Goal: Task Accomplishment & Management: Manage account settings

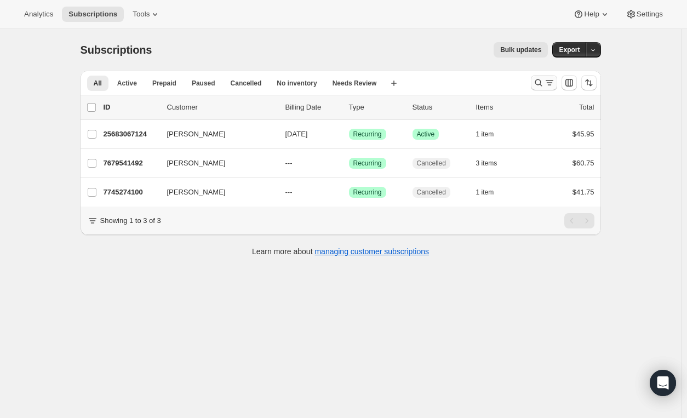
click at [548, 87] on icon "Search and filter results" at bounding box center [549, 82] width 11 height 11
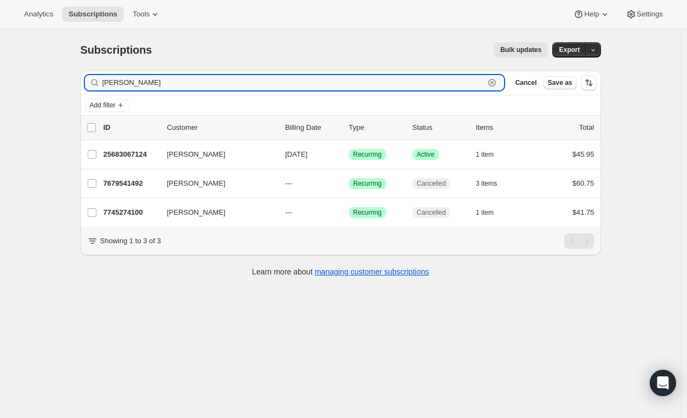
click at [45, 82] on div "Subscriptions. This page is ready Subscriptions Bulk updates More actions Bulk …" at bounding box center [340, 238] width 681 height 418
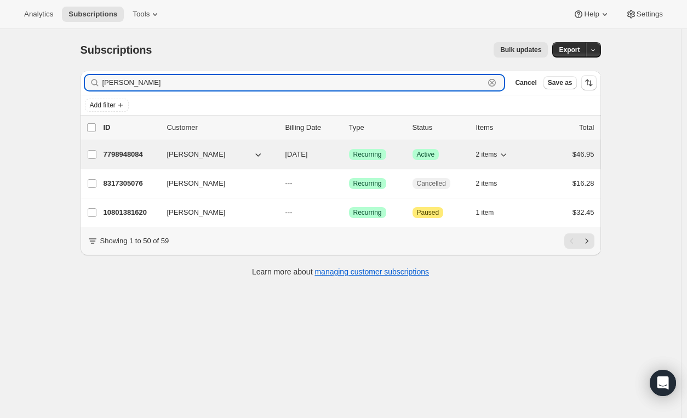
type input "[PERSON_NAME]"
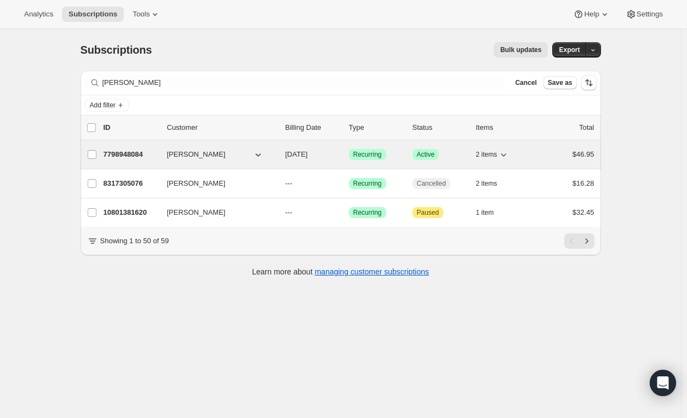
click at [456, 153] on p "Success Active" at bounding box center [439, 154] width 55 height 11
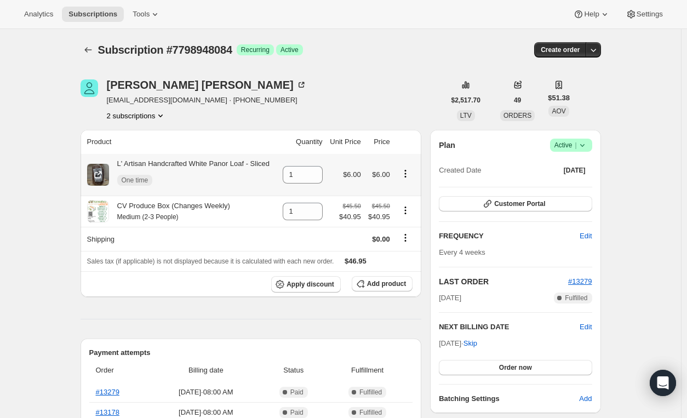
click at [405, 175] on icon "Product actions" at bounding box center [405, 173] width 11 height 11
click at [393, 214] on span "Swap variant" at bounding box center [408, 213] width 41 height 8
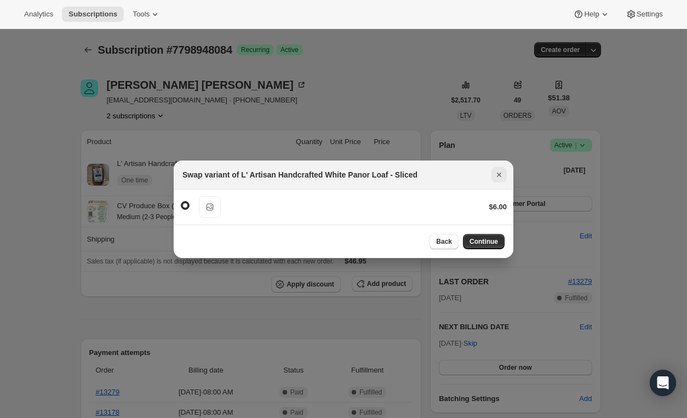
click at [499, 173] on icon "Close" at bounding box center [499, 174] width 11 height 11
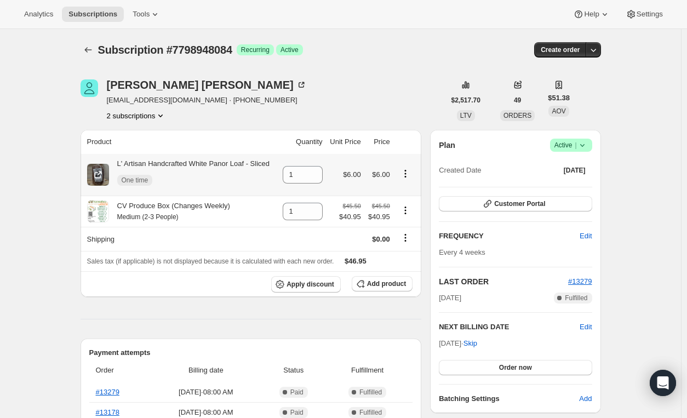
click at [409, 173] on icon "Product actions" at bounding box center [405, 173] width 11 height 11
click at [409, 193] on span "Remove" at bounding box center [401, 195] width 26 height 8
type input "0"
click at [385, 282] on span "Add product" at bounding box center [386, 283] width 39 height 9
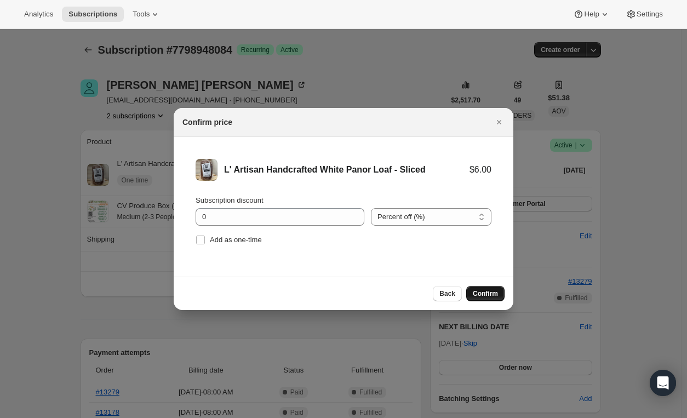
click at [495, 294] on span "Confirm" at bounding box center [485, 293] width 25 height 9
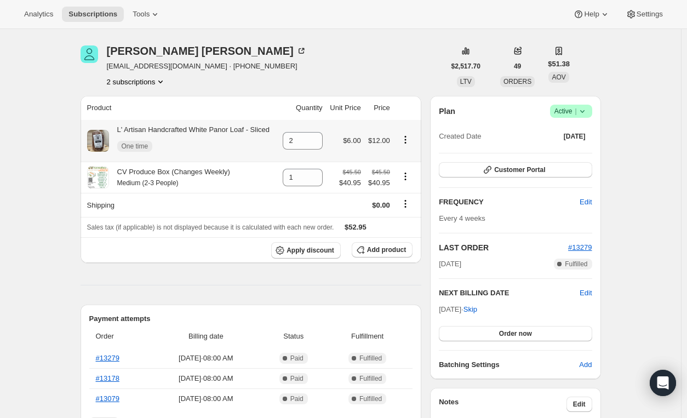
scroll to position [89, 0]
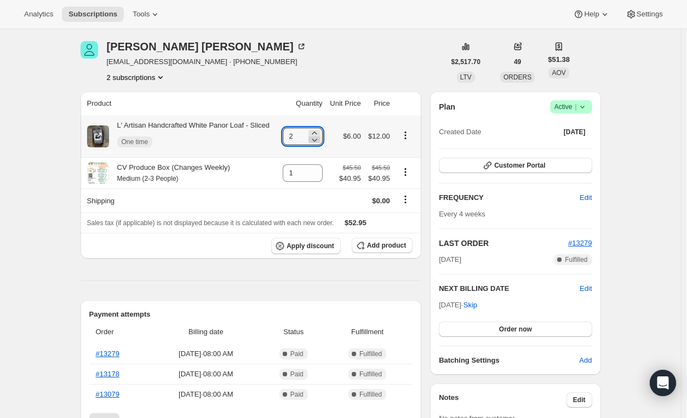
click at [312, 136] on icon at bounding box center [314, 139] width 11 height 11
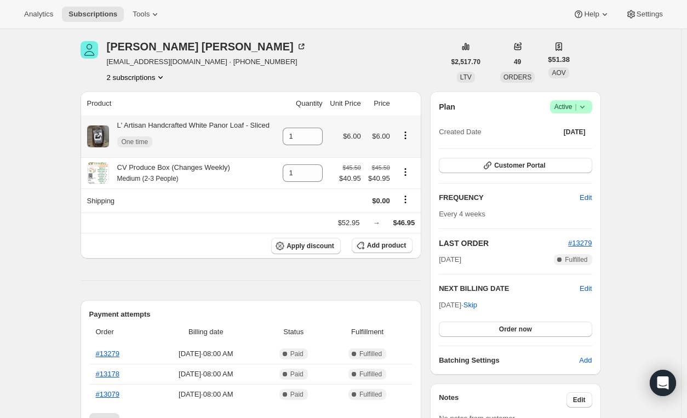
click at [406, 134] on icon "Product actions" at bounding box center [405, 135] width 11 height 11
click at [317, 139] on icon at bounding box center [314, 140] width 5 height 3
type input "0"
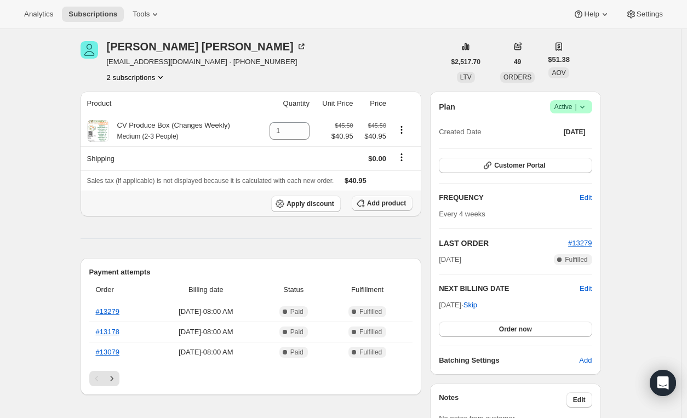
click at [392, 202] on span "Add product" at bounding box center [386, 203] width 39 height 9
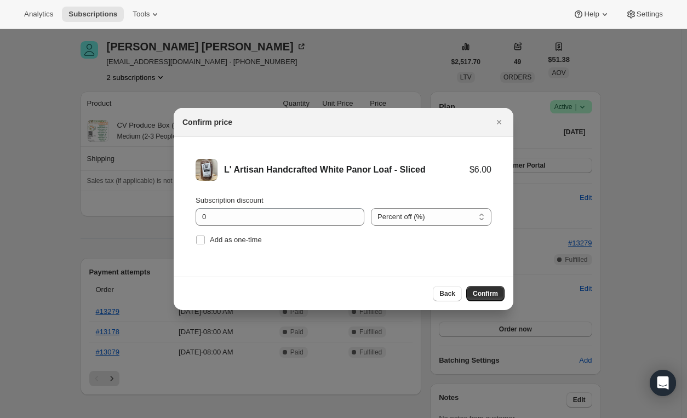
click at [493, 294] on span "Confirm" at bounding box center [485, 293] width 25 height 9
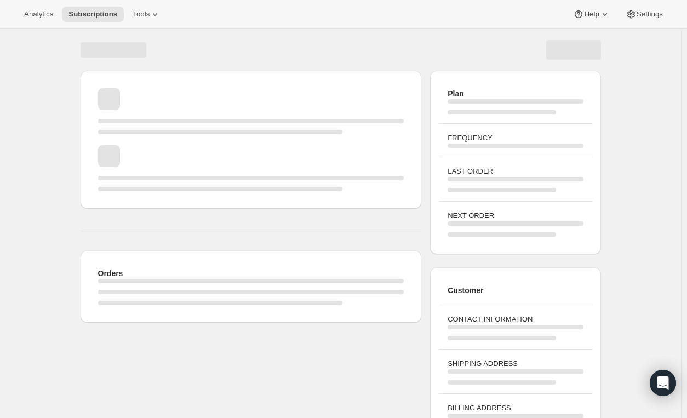
scroll to position [76, 0]
